Goal: Information Seeking & Learning: Learn about a topic

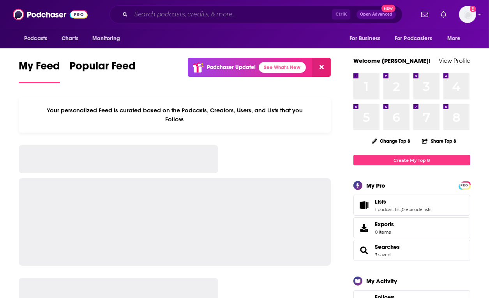
click at [164, 12] on input "Search podcasts, credits, & more..." at bounding box center [231, 14] width 201 height 12
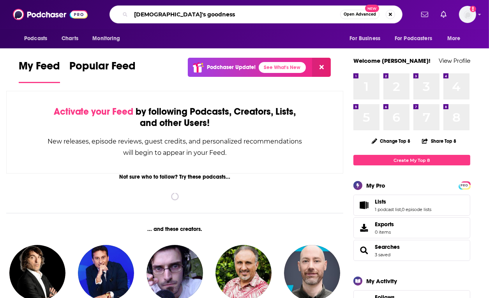
type input "[DEMOGRAPHIC_DATA]'s goodness"
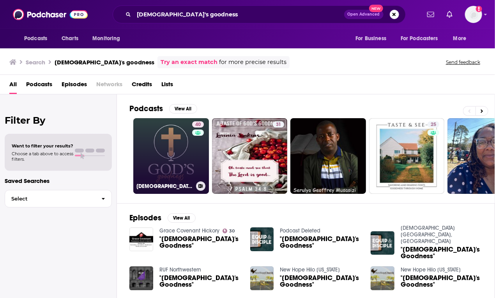
click at [190, 143] on link "40 [DEMOGRAPHIC_DATA]'s Goodness Podcast: Strengthen Your Faith" at bounding box center [171, 156] width 76 height 76
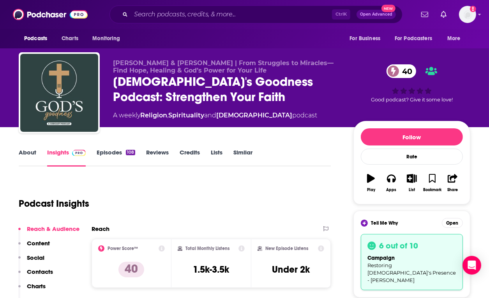
click at [28, 151] on link "About" at bounding box center [28, 157] width 18 height 18
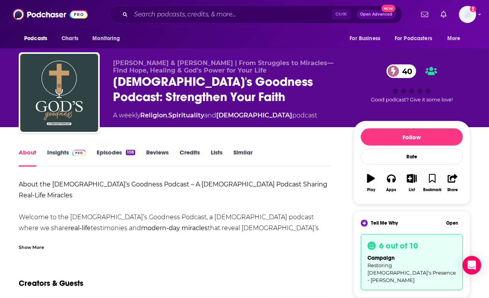
scroll to position [10, 0]
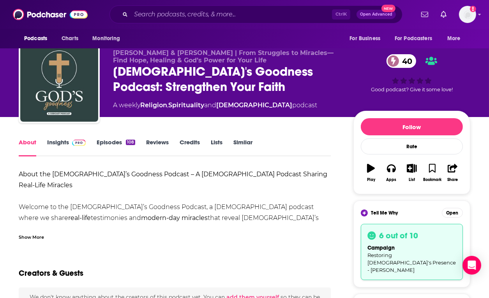
click at [115, 144] on link "Episodes 108" at bounding box center [116, 147] width 39 height 18
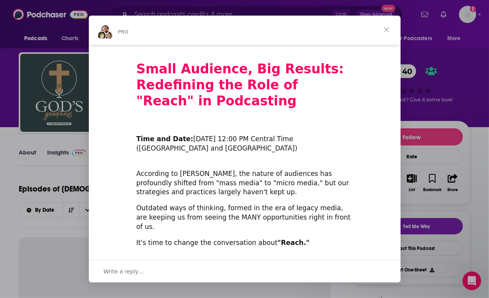
scroll to position [106, 0]
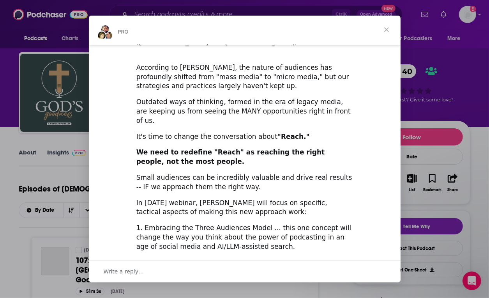
click at [388, 33] on span "Close" at bounding box center [386, 30] width 28 height 28
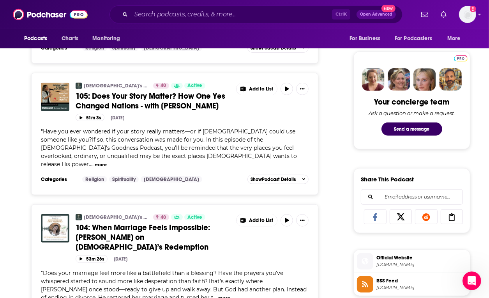
scroll to position [420, 0]
